Goal: Navigation & Orientation: Find specific page/section

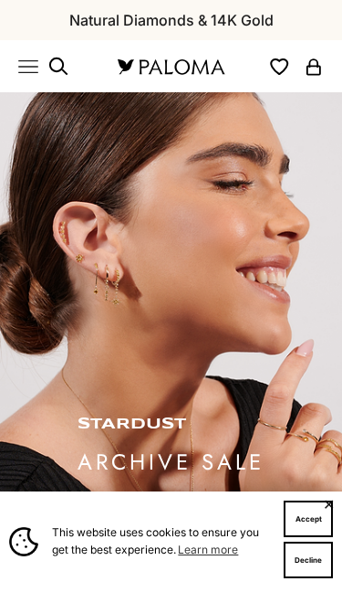
click at [30, 74] on icon "Primary navigation" at bounding box center [28, 67] width 20 height 20
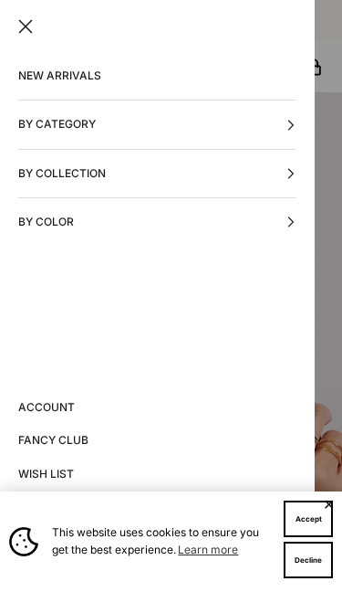
click at [153, 228] on button "By Color" at bounding box center [157, 221] width 279 height 47
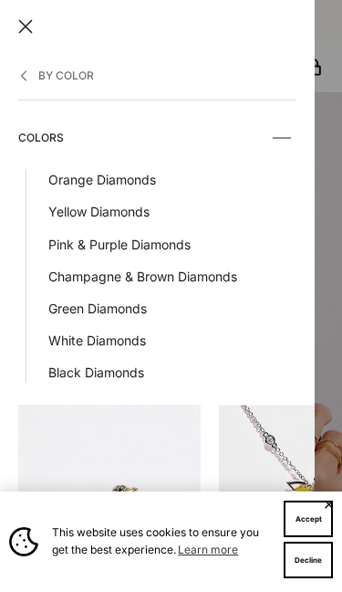
click at [182, 276] on link "Champagne & Brown Diamonds" at bounding box center [172, 276] width 248 height 21
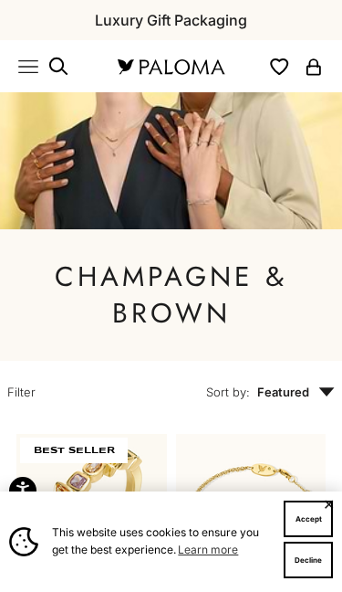
click at [25, 74] on icon "Primary navigation" at bounding box center [28, 67] width 20 height 20
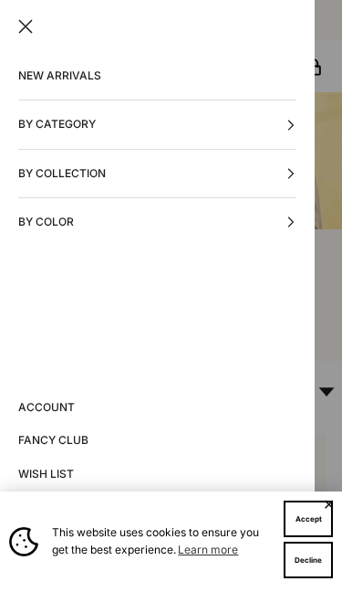
click at [142, 221] on button "By Color" at bounding box center [157, 221] width 279 height 47
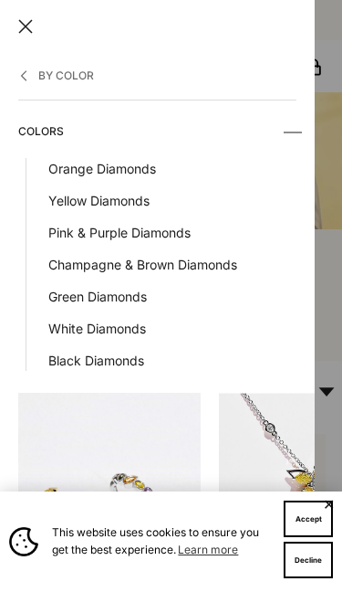
click at [164, 236] on link "Pink & Purple Diamonds" at bounding box center [172, 232] width 248 height 21
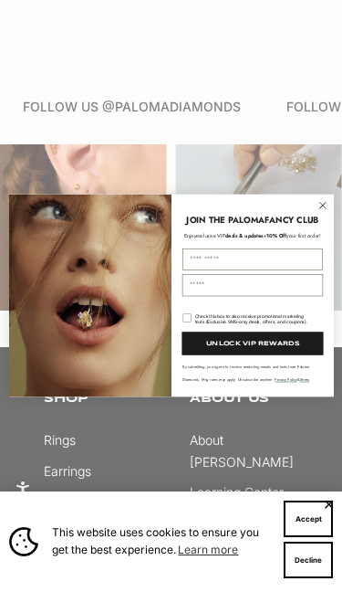
scroll to position [1342, 0]
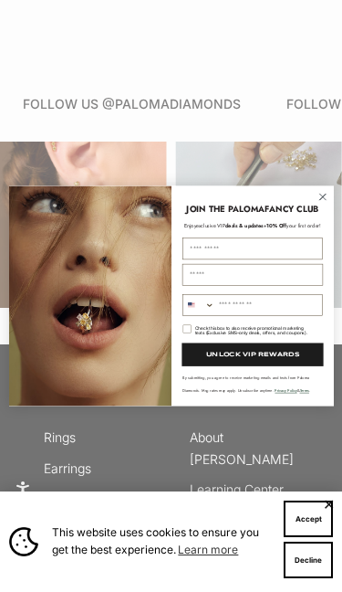
click at [325, 205] on circle "Close dialog" at bounding box center [323, 197] width 15 height 15
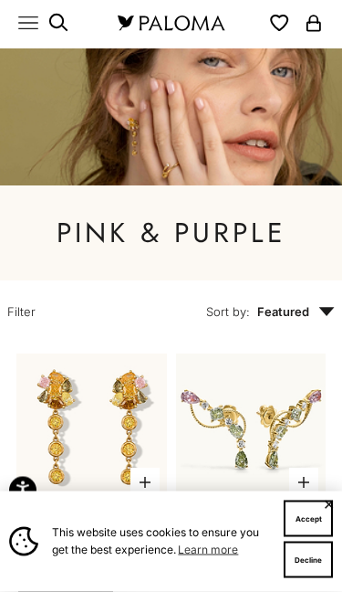
scroll to position [0, 0]
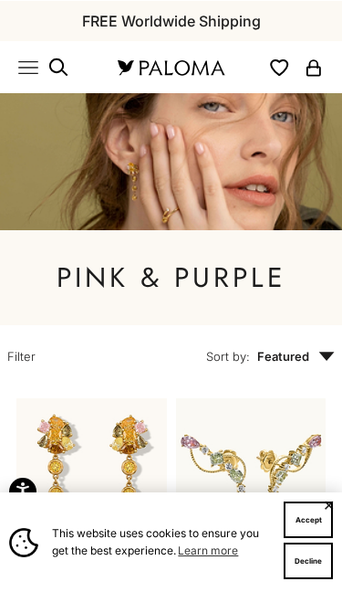
click at [34, 76] on icon "Primary navigation" at bounding box center [28, 67] width 20 height 20
